Goal: Complete application form

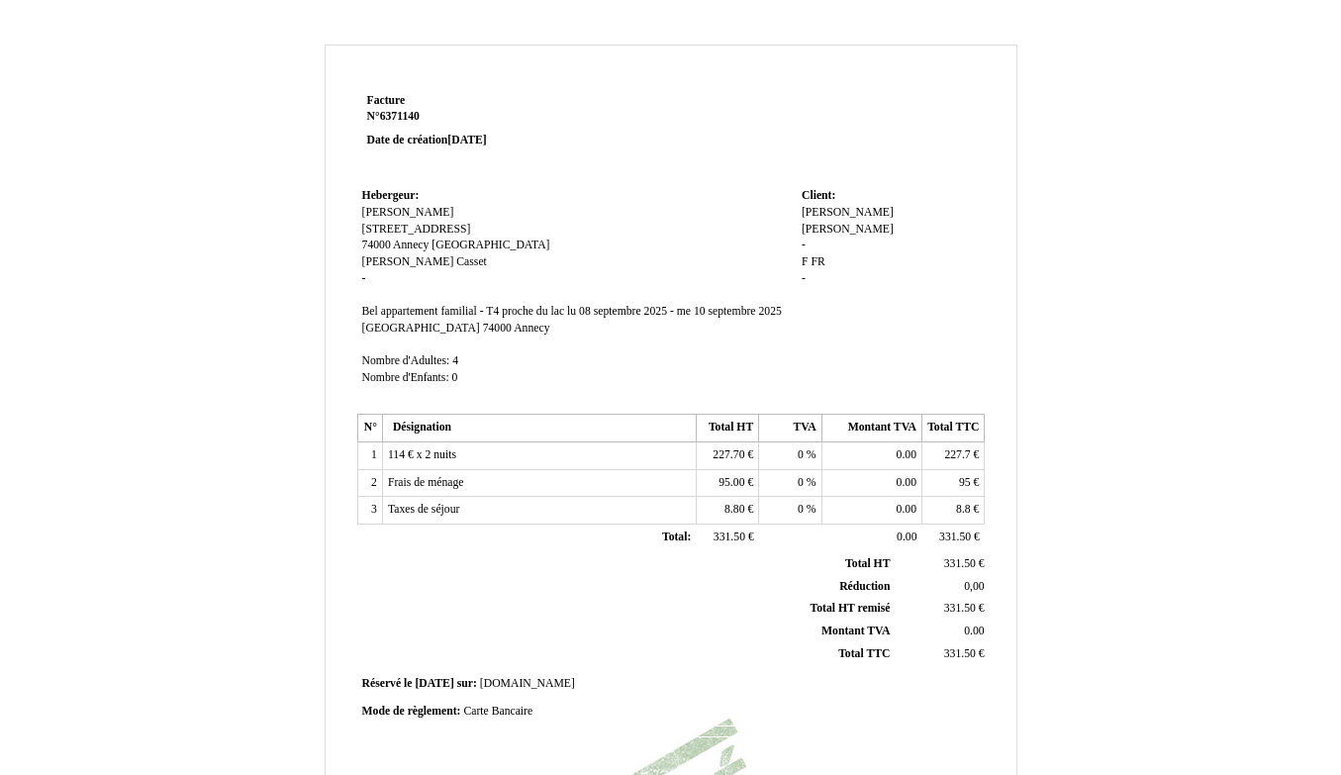
click at [851, 223] on span "[PERSON_NAME]" at bounding box center [847, 229] width 92 height 13
click at [818, 210] on span "[PERSON_NAME]" at bounding box center [847, 212] width 92 height 13
drag, startPoint x: 849, startPoint y: 210, endPoint x: 726, endPoint y: 200, distance: 123.1
click at [728, 200] on tr "Hebergeur: Hebergeur: [PERSON_NAME] Casset [PERSON_NAME] Casset [STREET_ADDRESS…" at bounding box center [671, 296] width 628 height 226
type input "Tantely Randriamandrato"
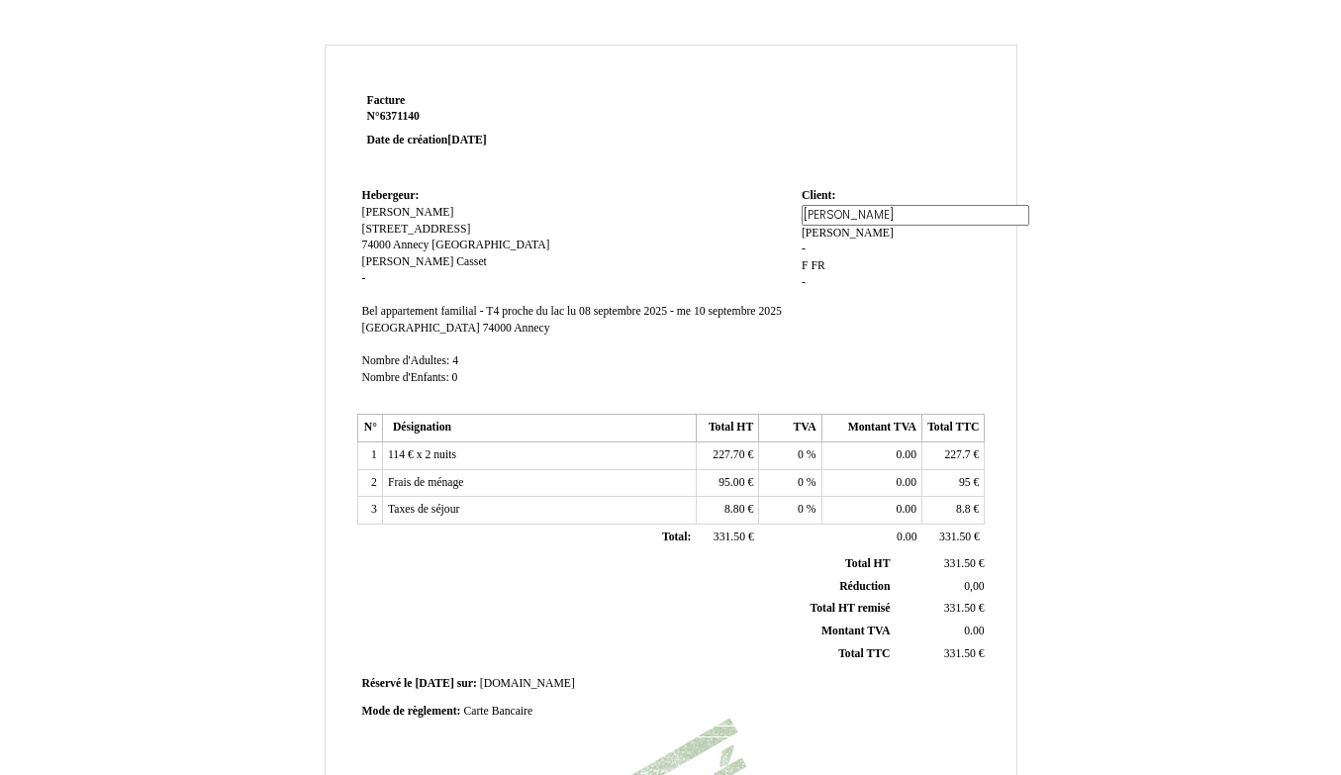
click at [832, 233] on div "[PERSON_NAME] [PERSON_NAME] - F F FR FR -" at bounding box center [890, 256] width 178 height 103
click at [802, 238] on span "-" at bounding box center [803, 244] width 4 height 13
type input "[PERSON_NAME]"
click at [806, 259] on span "F" at bounding box center [804, 265] width 7 height 13
type input "[PERSON_NAME]"
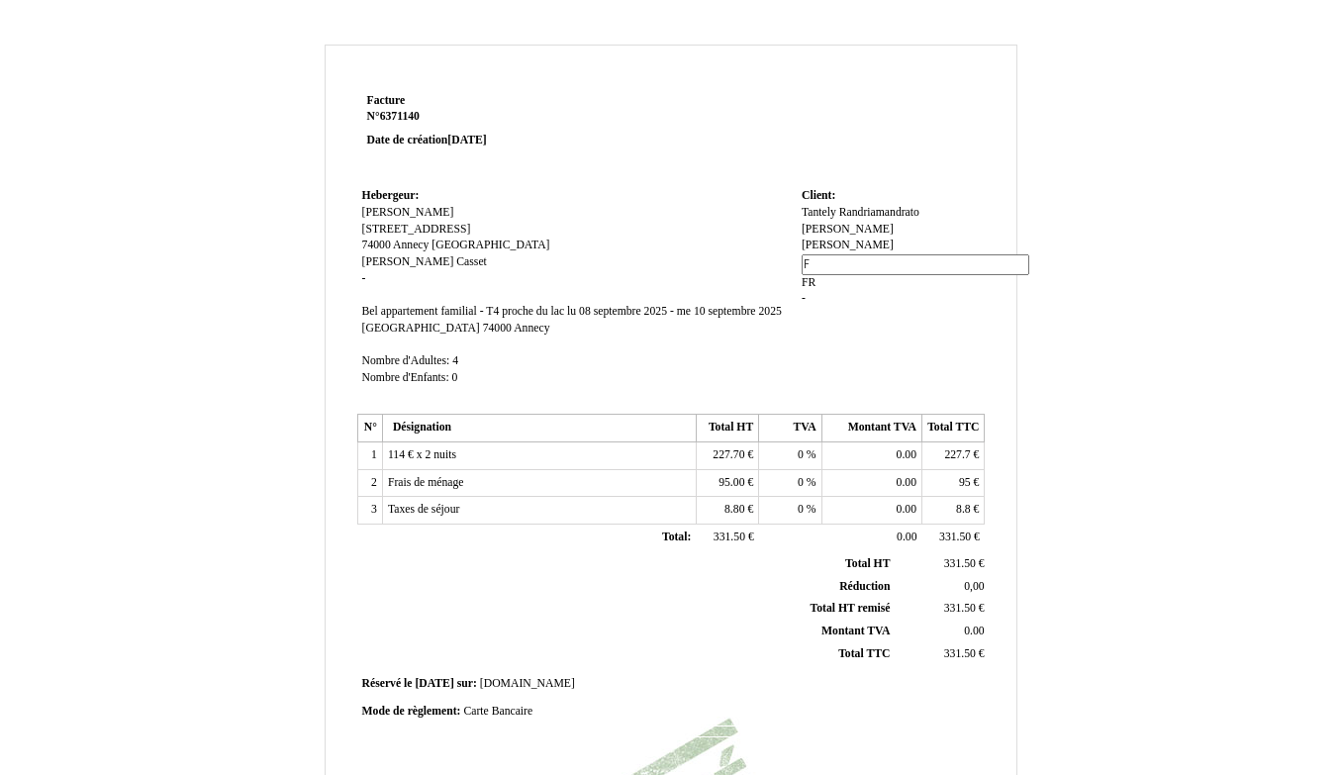
click at [810, 263] on div "Tantely Randriamandrato Tantely Randriamandrato [PERSON_NAME] [PERSON_NAME] [PE…" at bounding box center [890, 265] width 178 height 120
click at [810, 263] on div "Tantely Randriamandrato Tantely Randriamandrato [PERSON_NAME] [PERSON_NAME] [PE…" at bounding box center [890, 254] width 178 height 99
click at [896, 255] on span "FR" at bounding box center [903, 261] width 14 height 13
type input "F"
click at [850, 255] on span "[PERSON_NAME]" at bounding box center [847, 261] width 92 height 13
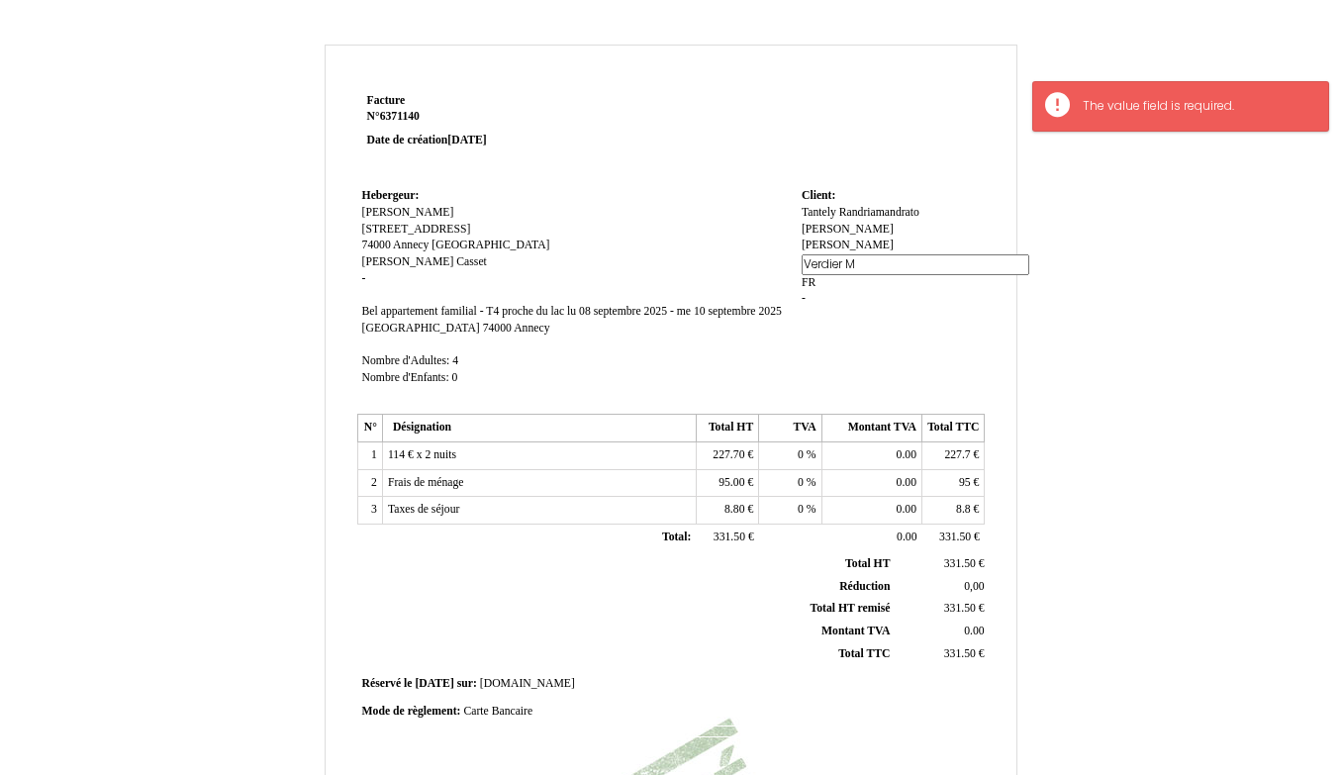
type input "Verdier"
click at [808, 265] on div "Tantely Randriamandrato Tantely Randriamandrato [PERSON_NAME] [PERSON_NAME] [PE…" at bounding box center [890, 254] width 178 height 99
click at [844, 255] on span "FR" at bounding box center [845, 261] width 14 height 13
type input "F"
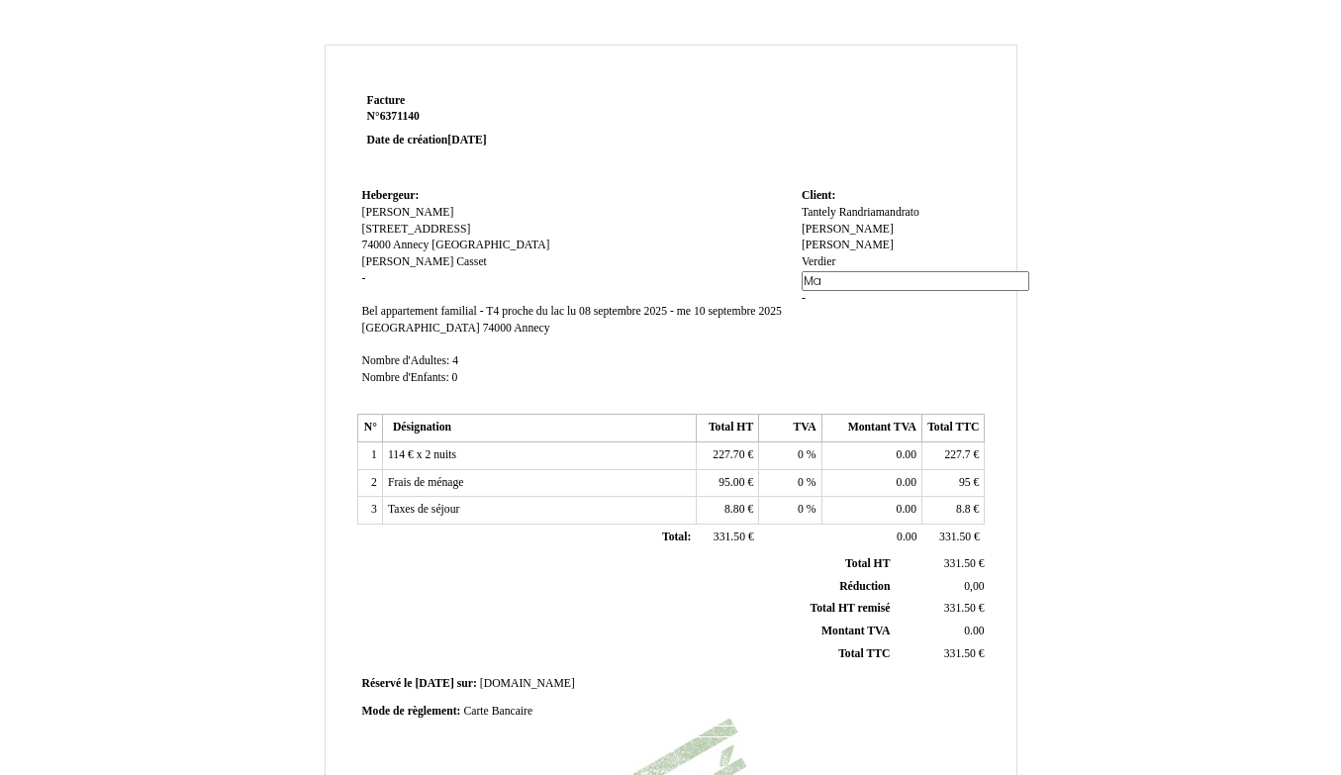
type input "M"
click at [893, 223] on span "[PERSON_NAME]" at bounding box center [847, 229] width 92 height 13
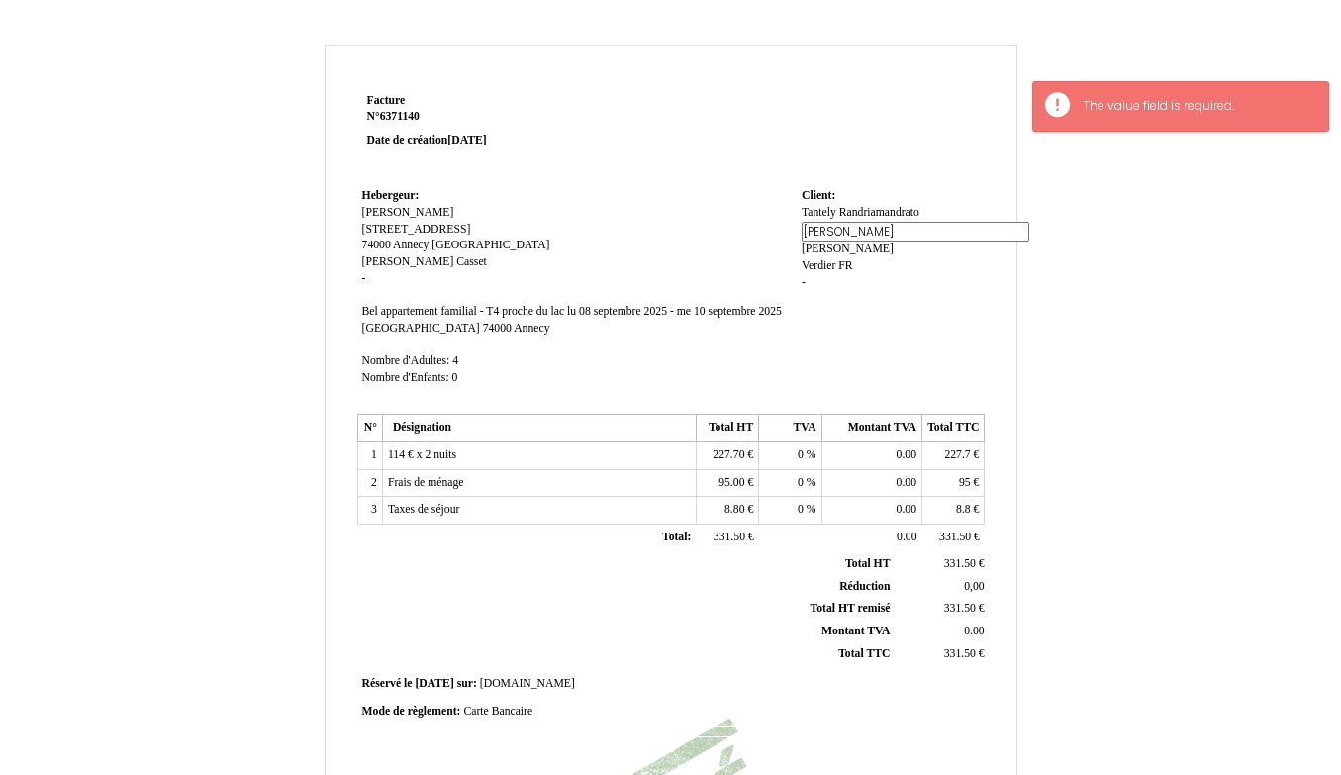
drag, startPoint x: 874, startPoint y: 230, endPoint x: 757, endPoint y: 229, distance: 116.8
click at [757, 230] on tr "Hebergeur: Hebergeur: [PERSON_NAME] Casset [PERSON_NAME] Casset [STREET_ADDRESS…" at bounding box center [671, 296] width 628 height 226
click at [836, 211] on span "Tantely Randriamandrato" at bounding box center [860, 212] width 118 height 13
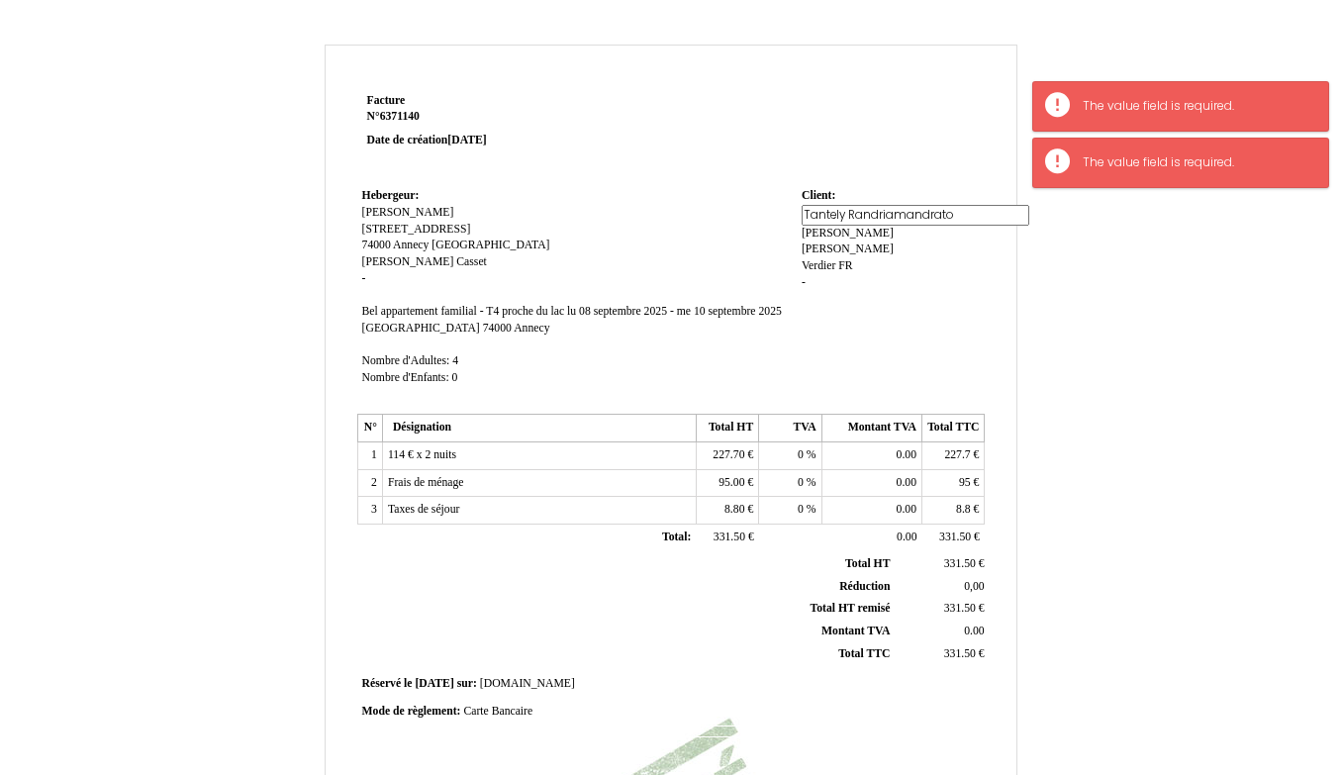
drag, startPoint x: 959, startPoint y: 210, endPoint x: 848, endPoint y: 208, distance: 110.8
click at [848, 208] on input "Tantely Randriamandrato" at bounding box center [915, 215] width 228 height 21
click at [823, 234] on div "Tantely Randriamandrato Tantely Randriamandrato [PERSON_NAME] [PERSON_NAME] [PE…" at bounding box center [890, 256] width 178 height 103
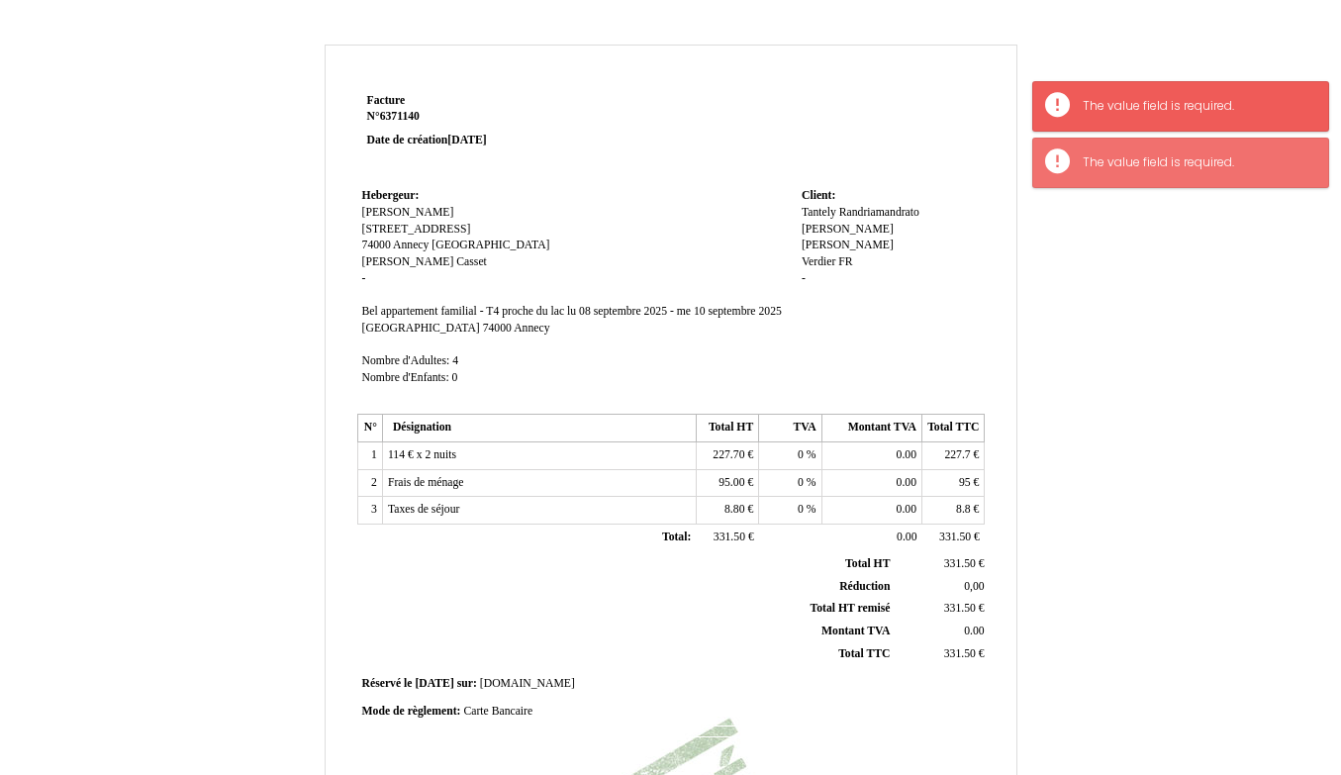
click at [837, 238] on span "[PERSON_NAME]" at bounding box center [847, 244] width 92 height 13
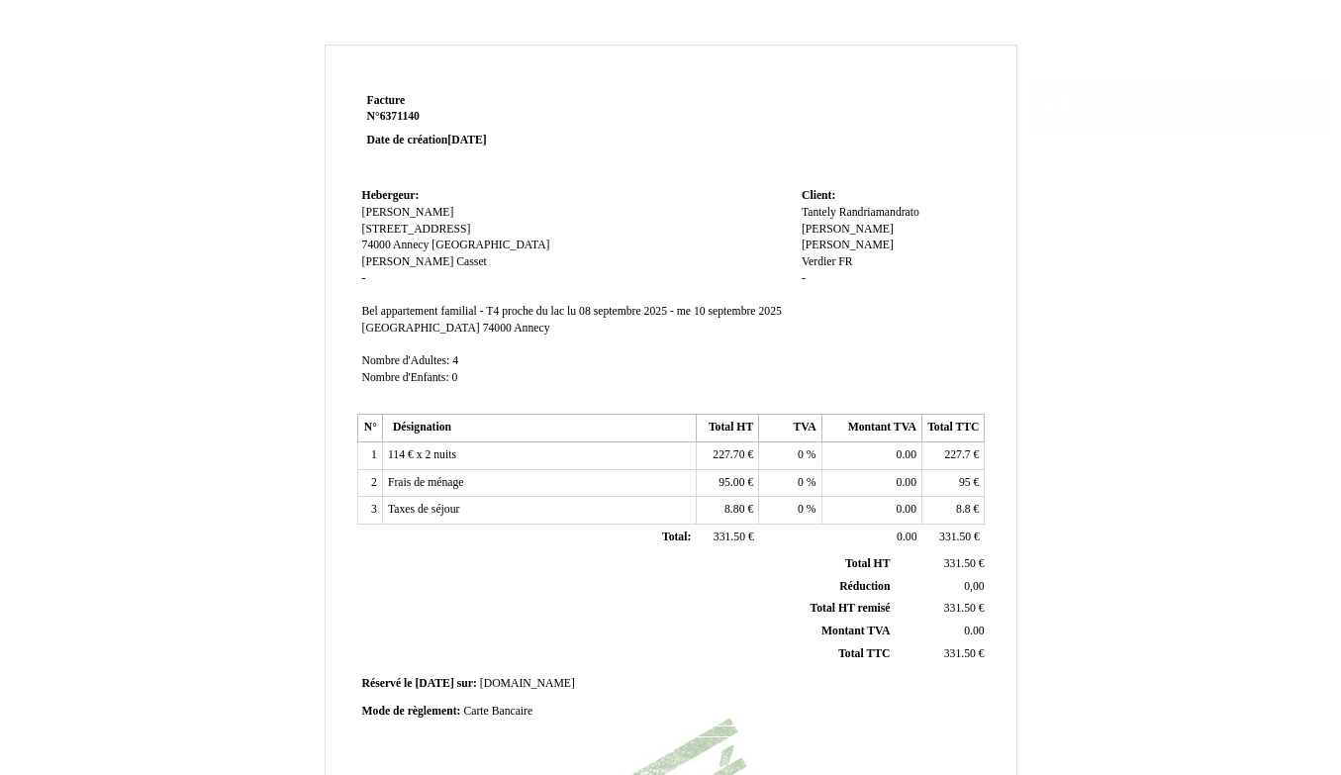
click at [893, 223] on span "[PERSON_NAME]" at bounding box center [847, 229] width 92 height 13
drag, startPoint x: 825, startPoint y: 225, endPoint x: 751, endPoint y: 225, distance: 74.2
click at [751, 225] on tr "Hebergeur: Hebergeur: [PERSON_NAME] Casset [PERSON_NAME] Casset [STREET_ADDRESS…" at bounding box center [671, 296] width 628 height 226
paste input "Randriamandrato"
type input "Randriamandrato"
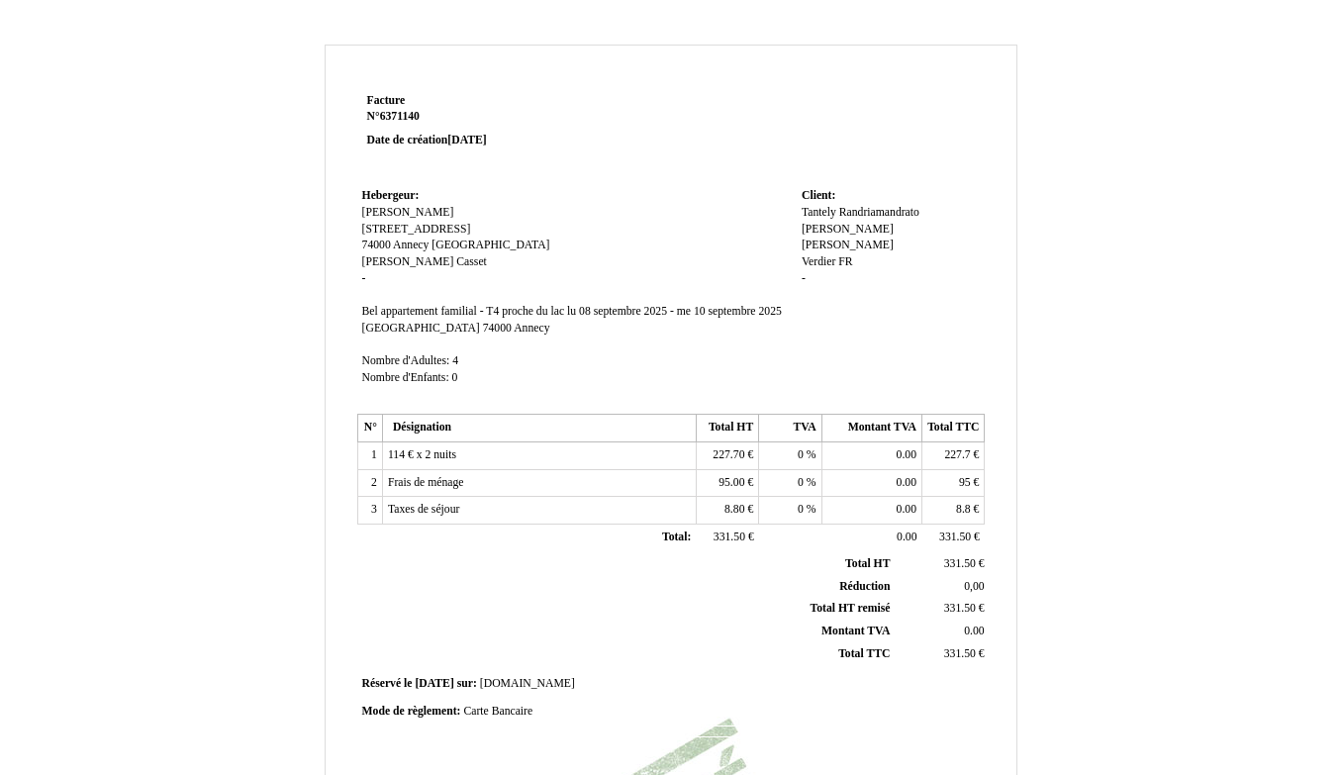
click at [898, 214] on span "Tantely Randriamandrato" at bounding box center [860, 212] width 118 height 13
type input "Tantely"
click at [880, 234] on div "Tantely Randriamandrato Tantely [PERSON_NAME] [PERSON_NAME] [PERSON_NAME] [PERS…" at bounding box center [890, 256] width 178 height 103
click at [833, 241] on span "Verdier" at bounding box center [818, 244] width 34 height 13
drag, startPoint x: 849, startPoint y: 244, endPoint x: 743, endPoint y: 244, distance: 105.9
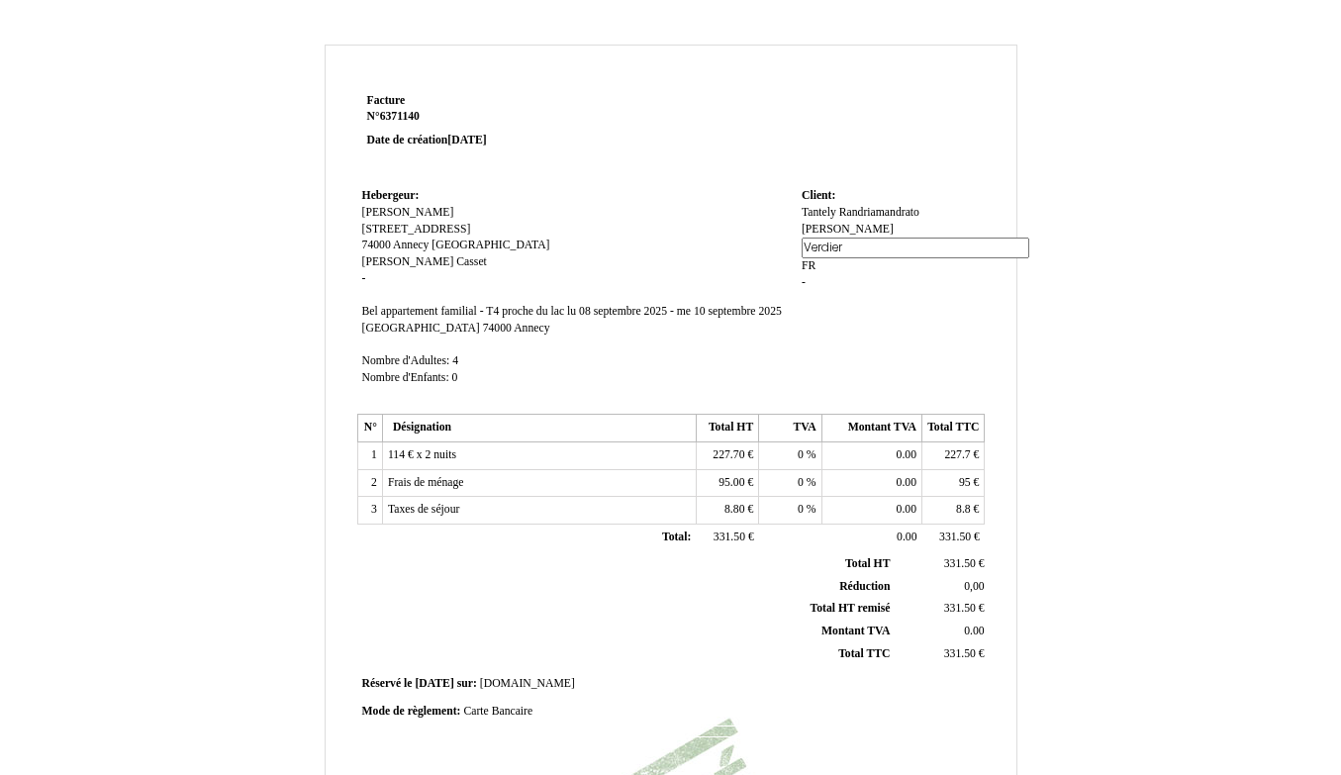
click at [745, 244] on tr "Hebergeur: Hebergeur: [PERSON_NAME] Casset [PERSON_NAME] Casset [STREET_ADDRESS…" at bounding box center [671, 296] width 628 height 226
type input "Maryline"
click at [808, 262] on div "Tantely Tantely [PERSON_NAME] [PERSON_NAME] [PERSON_NAME] [PERSON_NAME] [PERSON…" at bounding box center [890, 256] width 178 height 103
click at [851, 241] on span "FR" at bounding box center [854, 244] width 14 height 13
type input "F"
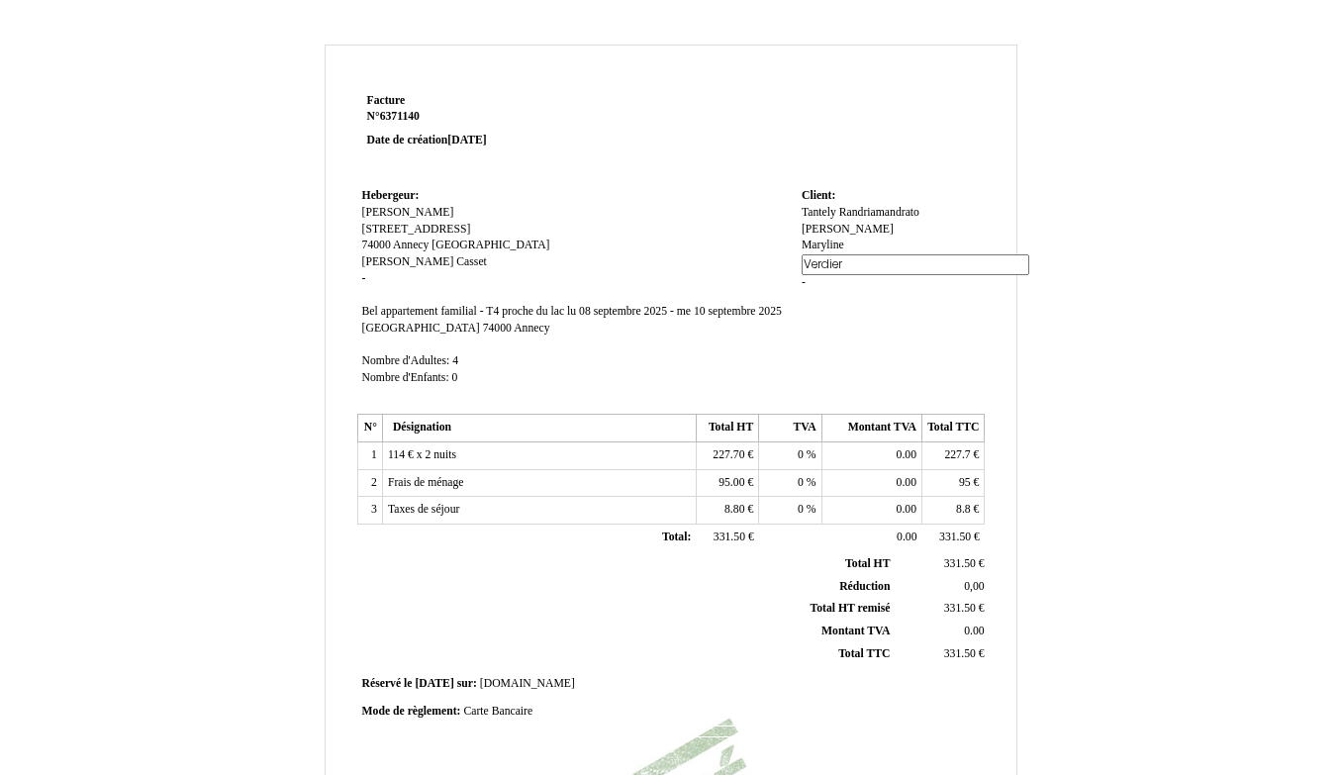
type input "Verdier"
click at [801, 279] on div "Tantely Tantely [PERSON_NAME] [PERSON_NAME] [PERSON_NAME] [PERSON_NAME] [PERSON…" at bounding box center [890, 246] width 178 height 83
click at [801, 256] on span "-" at bounding box center [803, 261] width 4 height 13
type input "[PERSON_NAME]"
click at [1017, 357] on div "Facture Facture N° 6371140 6371140 Date de création [DATE] Hebergeur: Hebergeur…" at bounding box center [671, 619] width 1158 height 1149
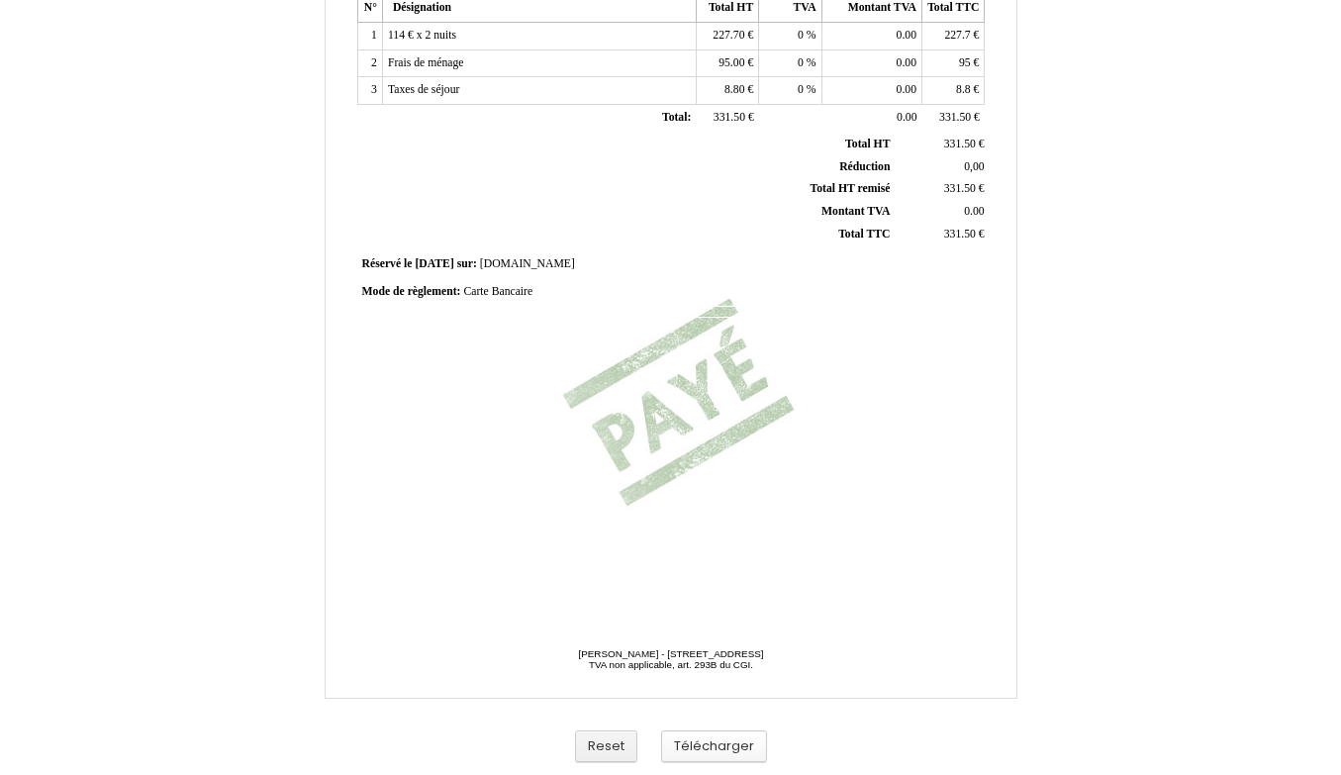
scroll to position [419, 0]
click at [712, 739] on button "Télécharger" at bounding box center [714, 746] width 106 height 33
